Goal: Task Accomplishment & Management: Manage account settings

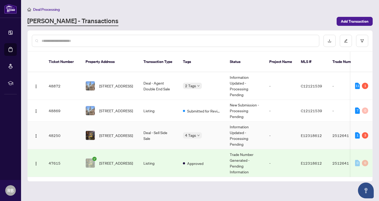
click at [153, 129] on td "Deal - Sell Side Sale" at bounding box center [158, 136] width 39 height 28
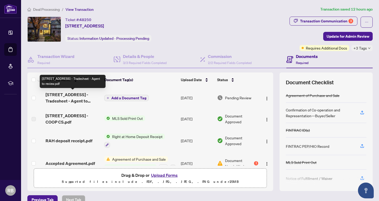
click at [74, 97] on span "37 Kenilworth Ave - Tradesheet - Agent to review.pdf" at bounding box center [73, 97] width 54 height 13
